Goal: Transaction & Acquisition: Purchase product/service

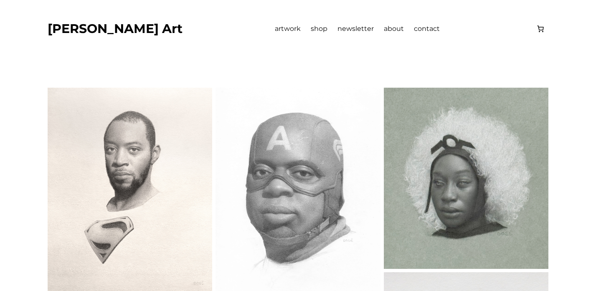
click at [275, 30] on span "artwork" at bounding box center [288, 29] width 26 height 8
click at [384, 30] on span "about" at bounding box center [394, 29] width 20 height 8
click at [384, 29] on span "about" at bounding box center [394, 29] width 20 height 8
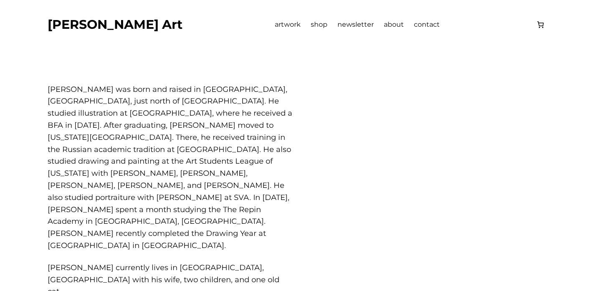
scroll to position [23, 0]
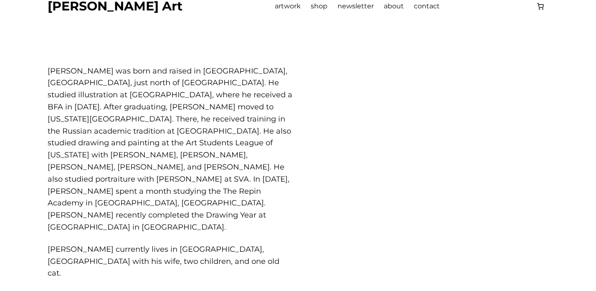
click at [337, 8] on span "newsletter" at bounding box center [355, 6] width 36 height 8
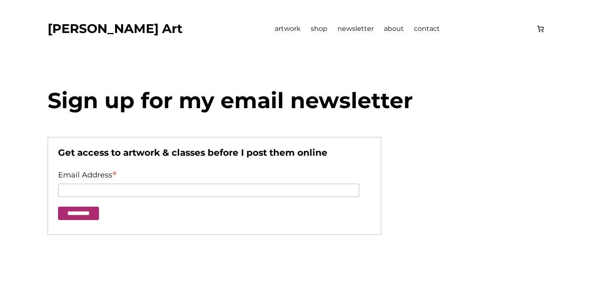
click at [311, 31] on span "shop" at bounding box center [319, 29] width 17 height 8
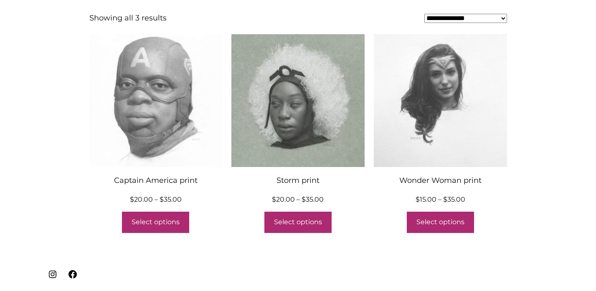
scroll to position [134, 0]
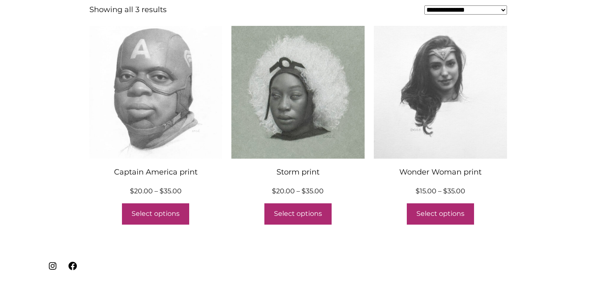
click at [187, 91] on div at bounding box center [155, 92] width 133 height 133
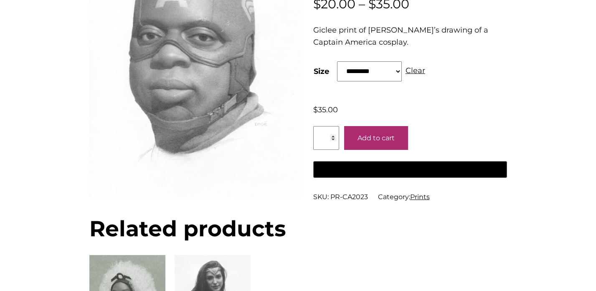
scroll to position [179, 0]
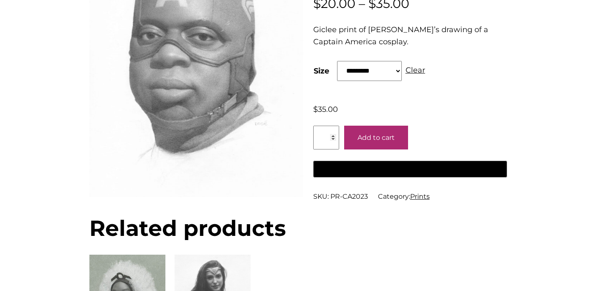
click at [402, 69] on select "**********" at bounding box center [369, 71] width 65 height 20
